Goal: Task Accomplishment & Management: Use online tool/utility

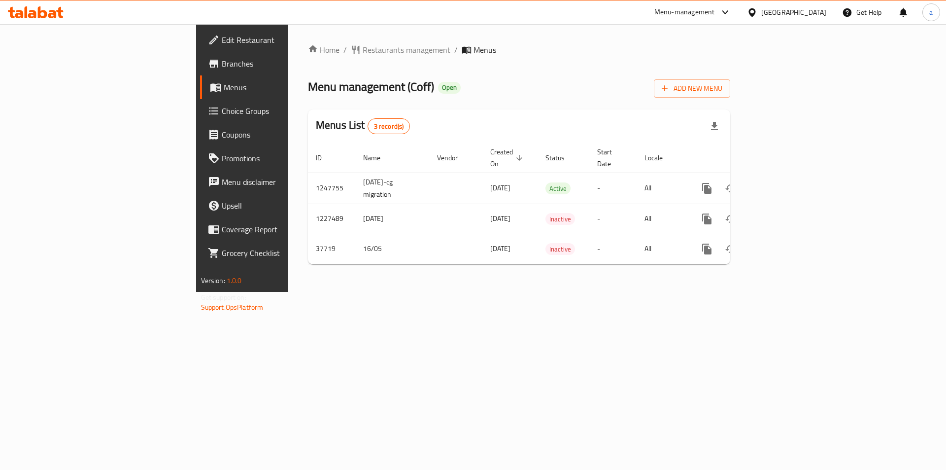
click at [222, 65] on span "Branches" at bounding box center [284, 64] width 125 height 12
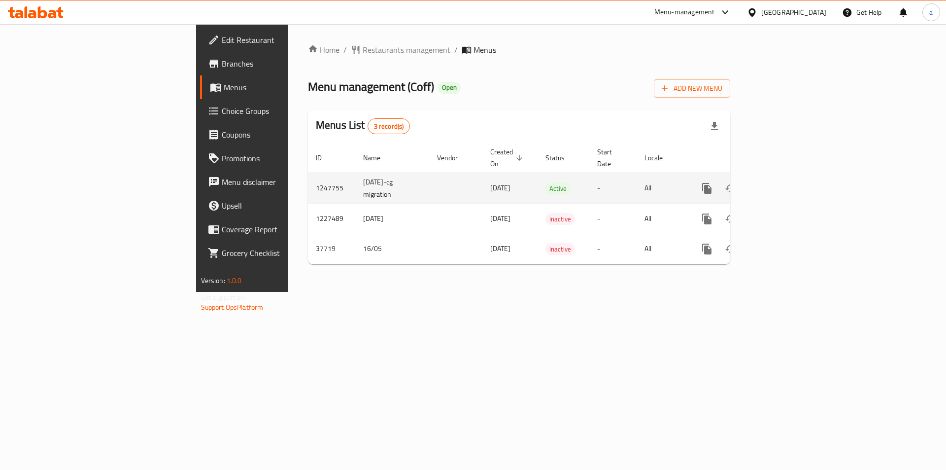
click at [784, 182] on icon "enhanced table" at bounding box center [778, 188] width 12 height 12
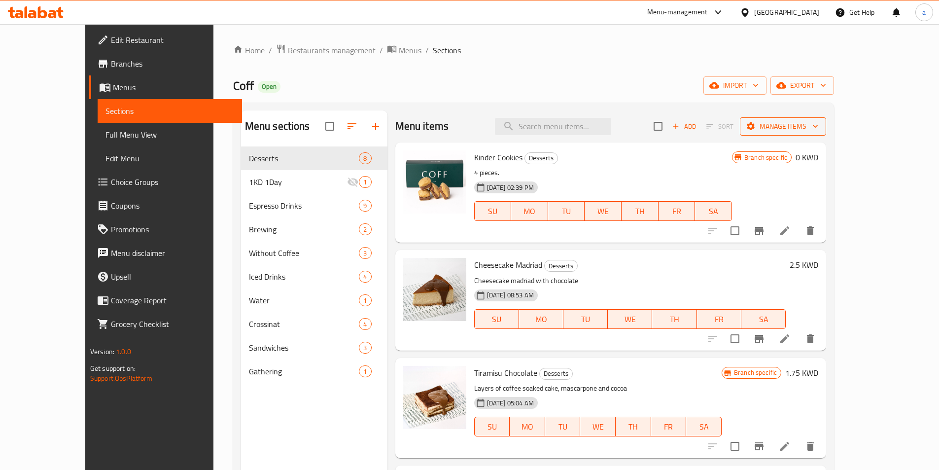
click at [818, 123] on span "Manage items" at bounding box center [782, 126] width 70 height 12
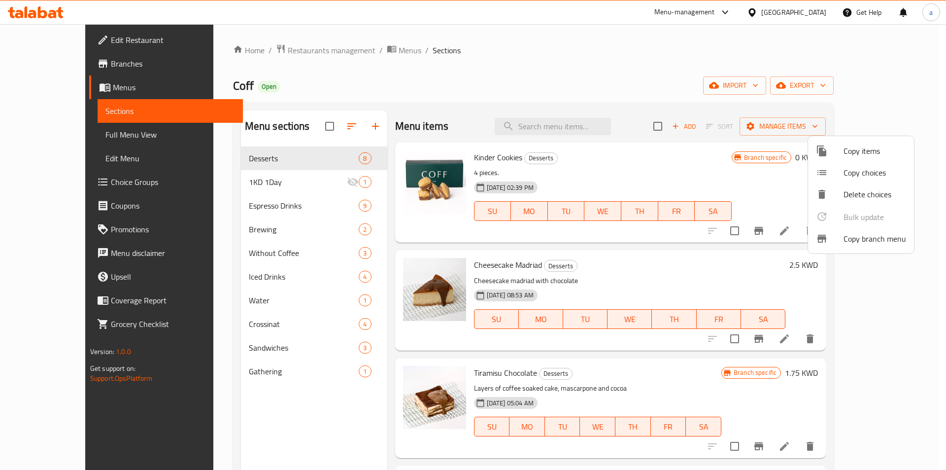
click at [76, 67] on div at bounding box center [473, 235] width 946 height 470
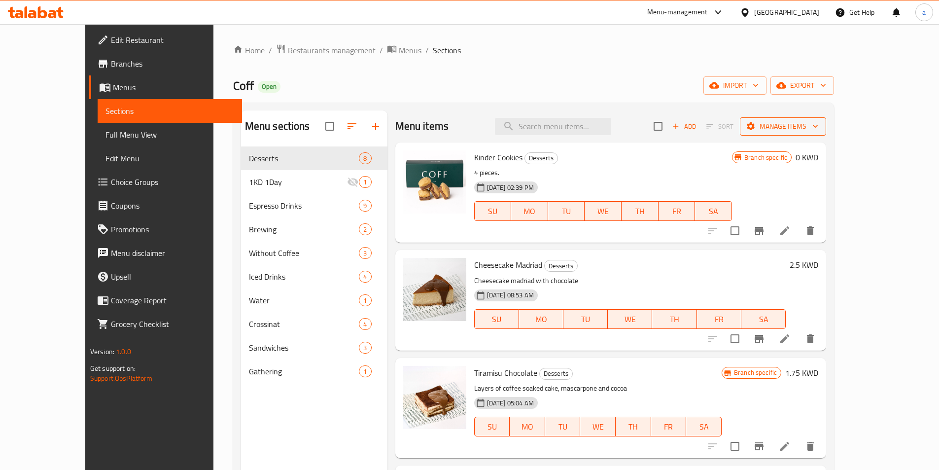
click at [818, 129] on span "Manage items" at bounding box center [782, 126] width 70 height 12
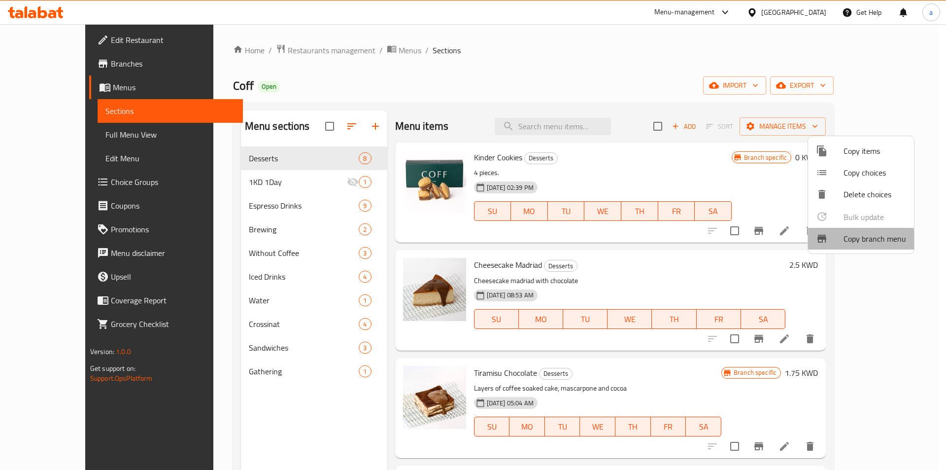
click at [844, 242] on span "Copy branch menu" at bounding box center [875, 239] width 63 height 12
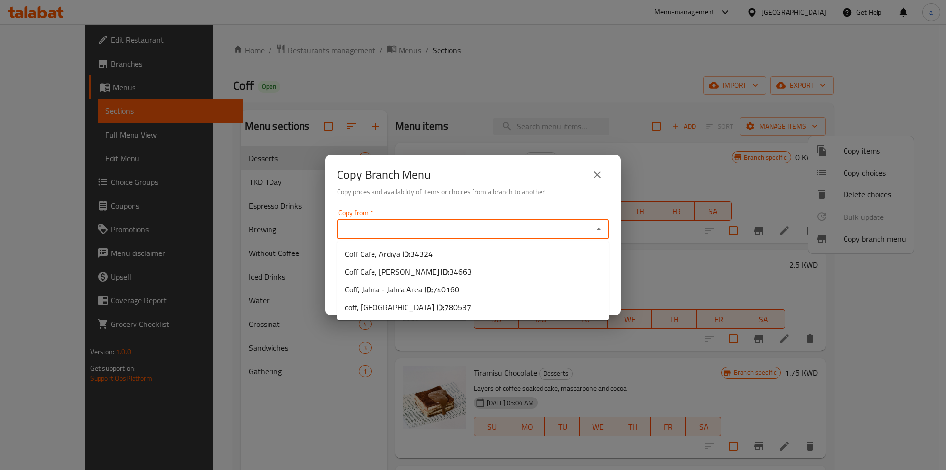
click at [425, 233] on input "Copy from   *" at bounding box center [465, 229] width 250 height 14
click at [448, 291] on span "740160" at bounding box center [446, 289] width 27 height 15
type input "Coff, Jahra - Jahra Area"
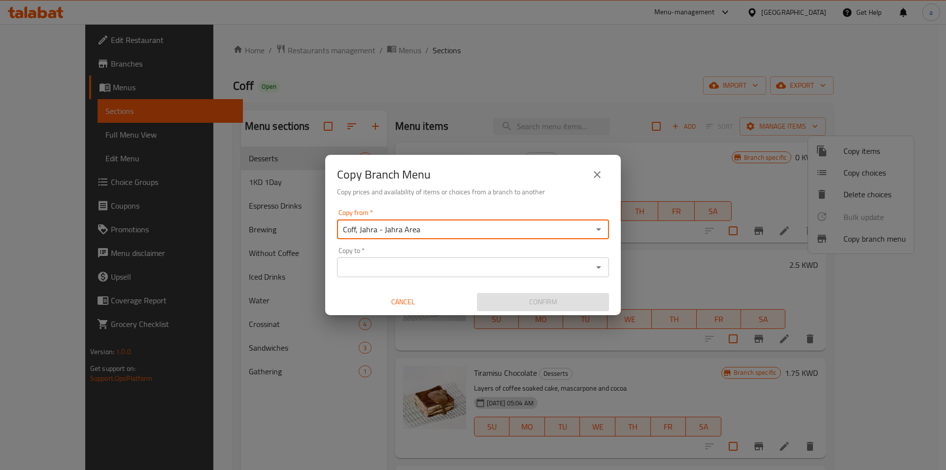
click at [463, 274] on div "Copy to *" at bounding box center [473, 267] width 272 height 20
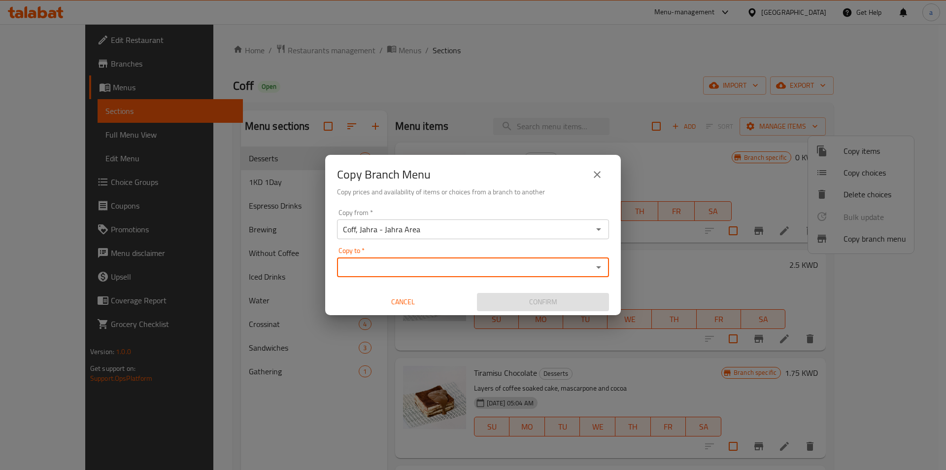
click at [464, 269] on input "Copy to   *" at bounding box center [465, 267] width 250 height 14
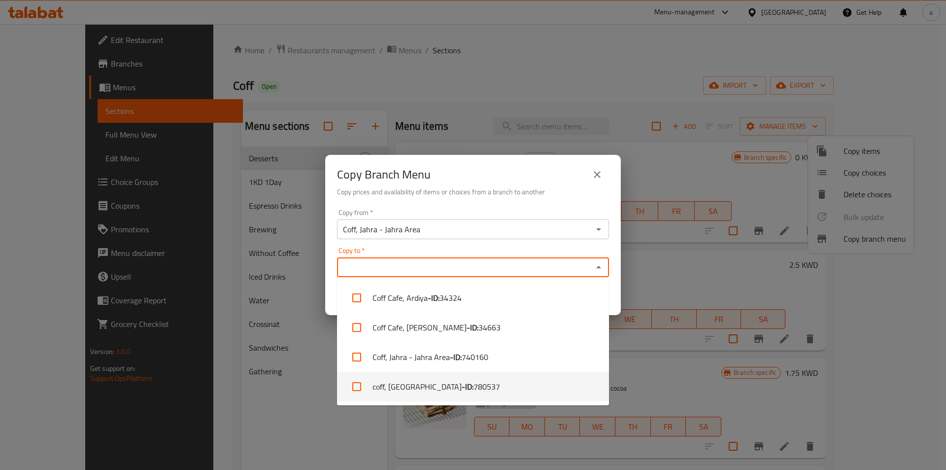
click at [472, 386] on li "coff, Dhajeej - ID: 780537" at bounding box center [473, 387] width 272 height 30
checkbox input "true"
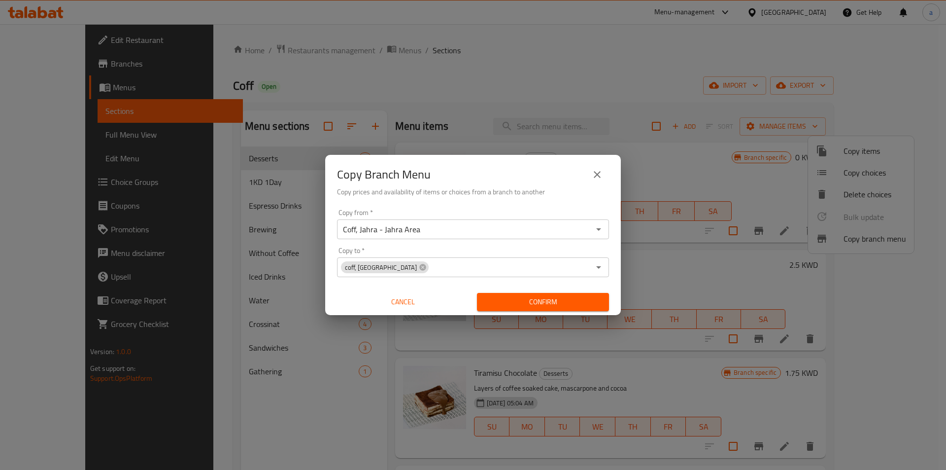
click at [333, 304] on div "Copy from   * Coff, Jahra - Jahra Area Copy from * Copy to   * coff, Dhajeej Co…" at bounding box center [473, 260] width 296 height 110
click at [544, 304] on span "Confirm" at bounding box center [543, 302] width 116 height 12
